Goal: Information Seeking & Learning: Check status

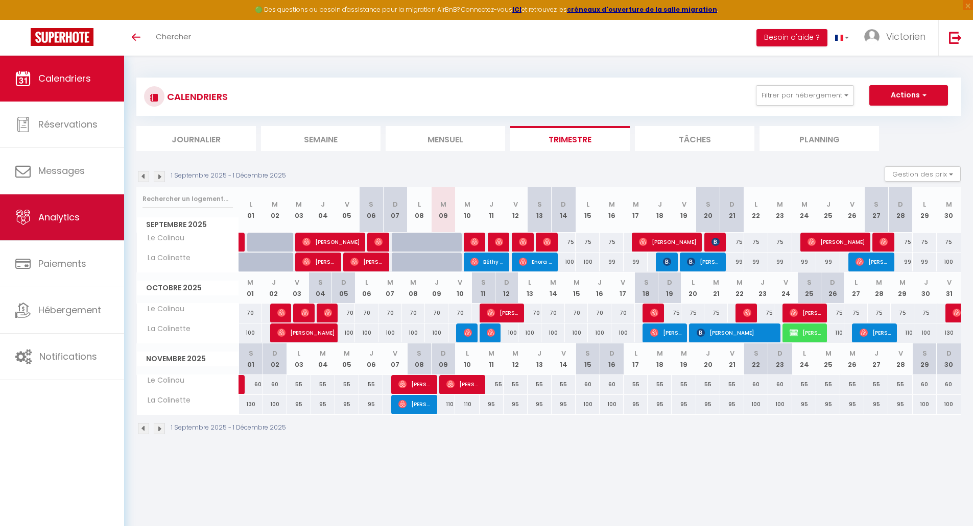
click at [47, 219] on span "Analytics" at bounding box center [58, 217] width 41 height 13
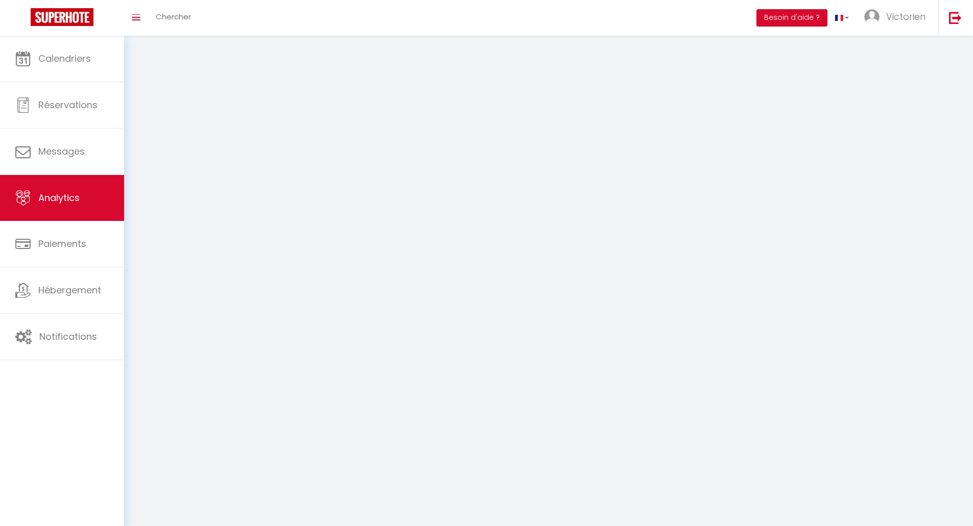
select select "2025"
select select "9"
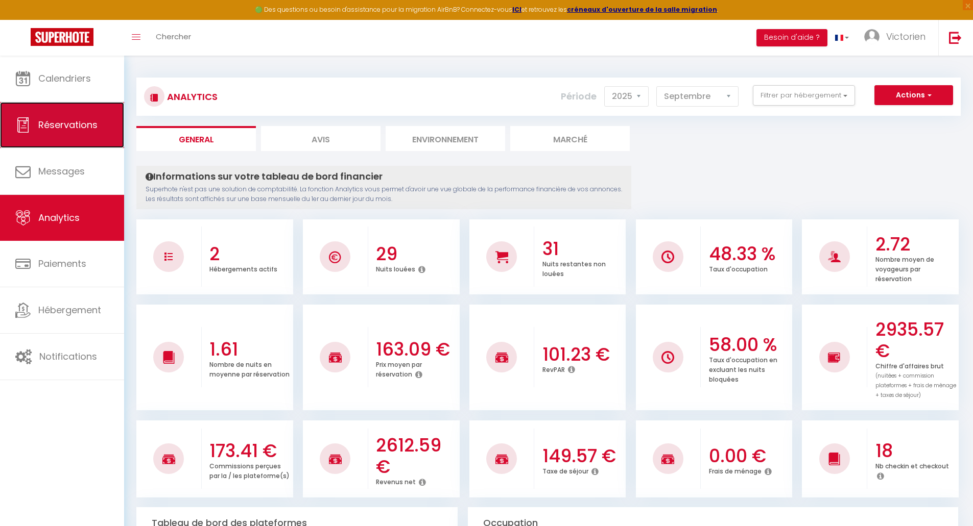
click at [90, 135] on link "Réservations" at bounding box center [62, 125] width 124 height 46
select select "not_cancelled"
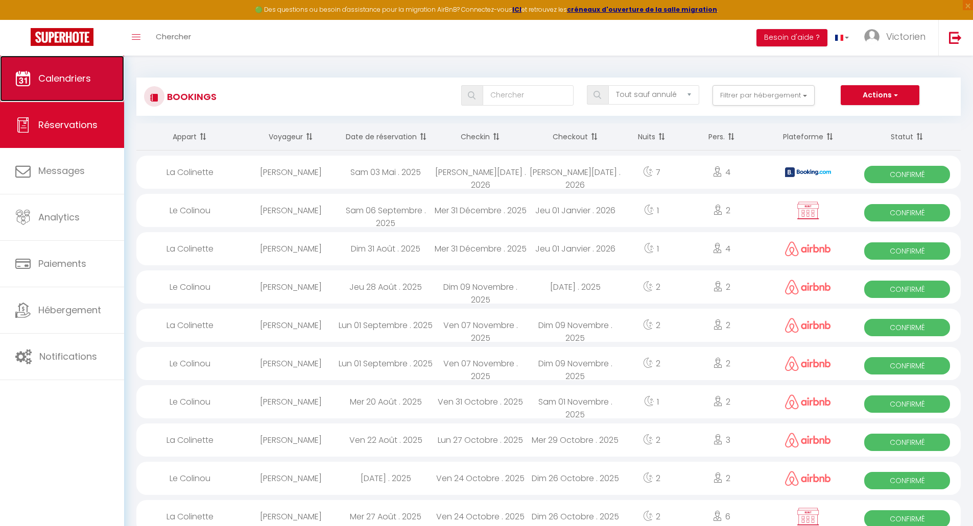
click at [74, 92] on link "Calendriers" at bounding box center [62, 79] width 124 height 46
